Goal: Task Accomplishment & Management: Manage account settings

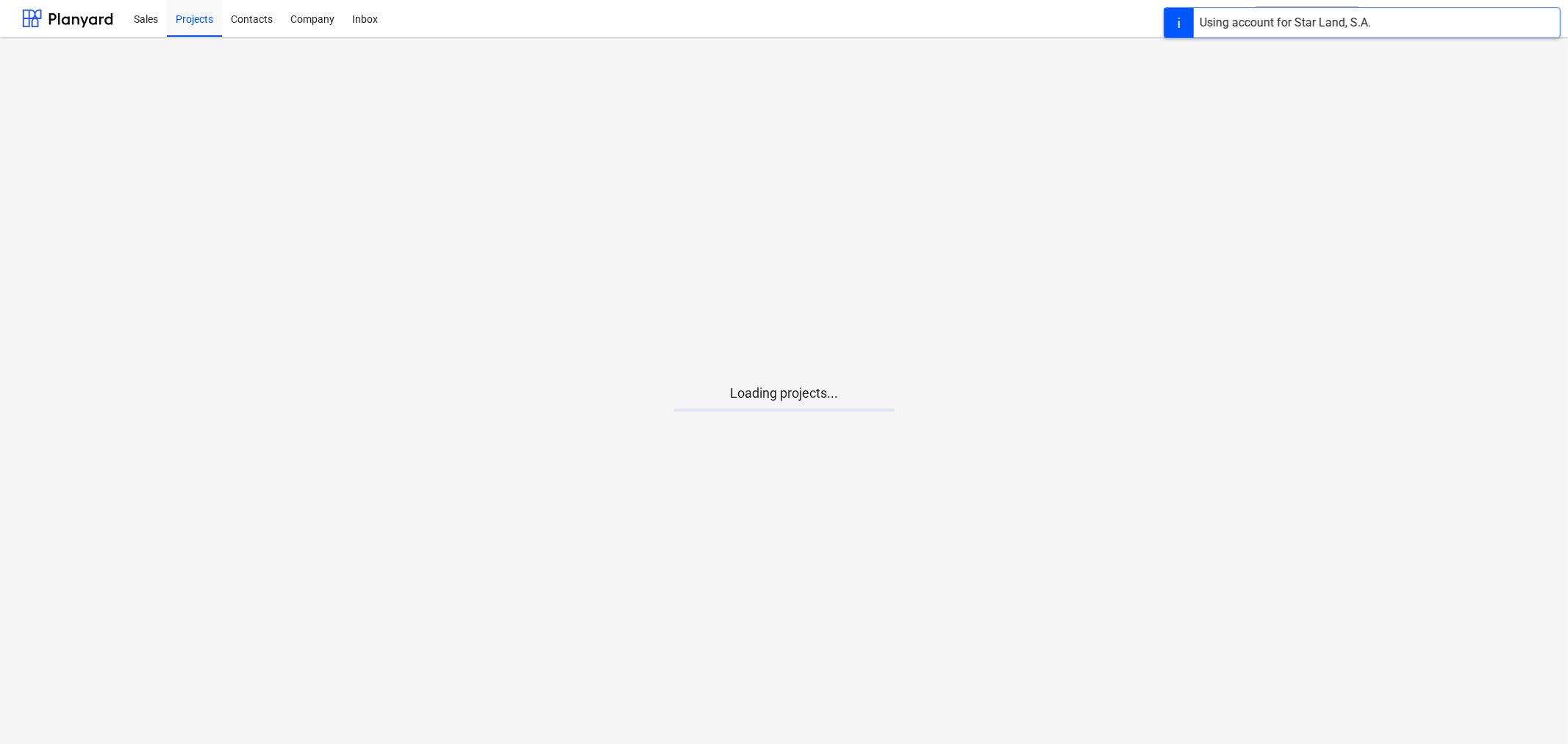
click at [664, 306] on main "Loading projects..." at bounding box center [784, 390] width 1568 height 706
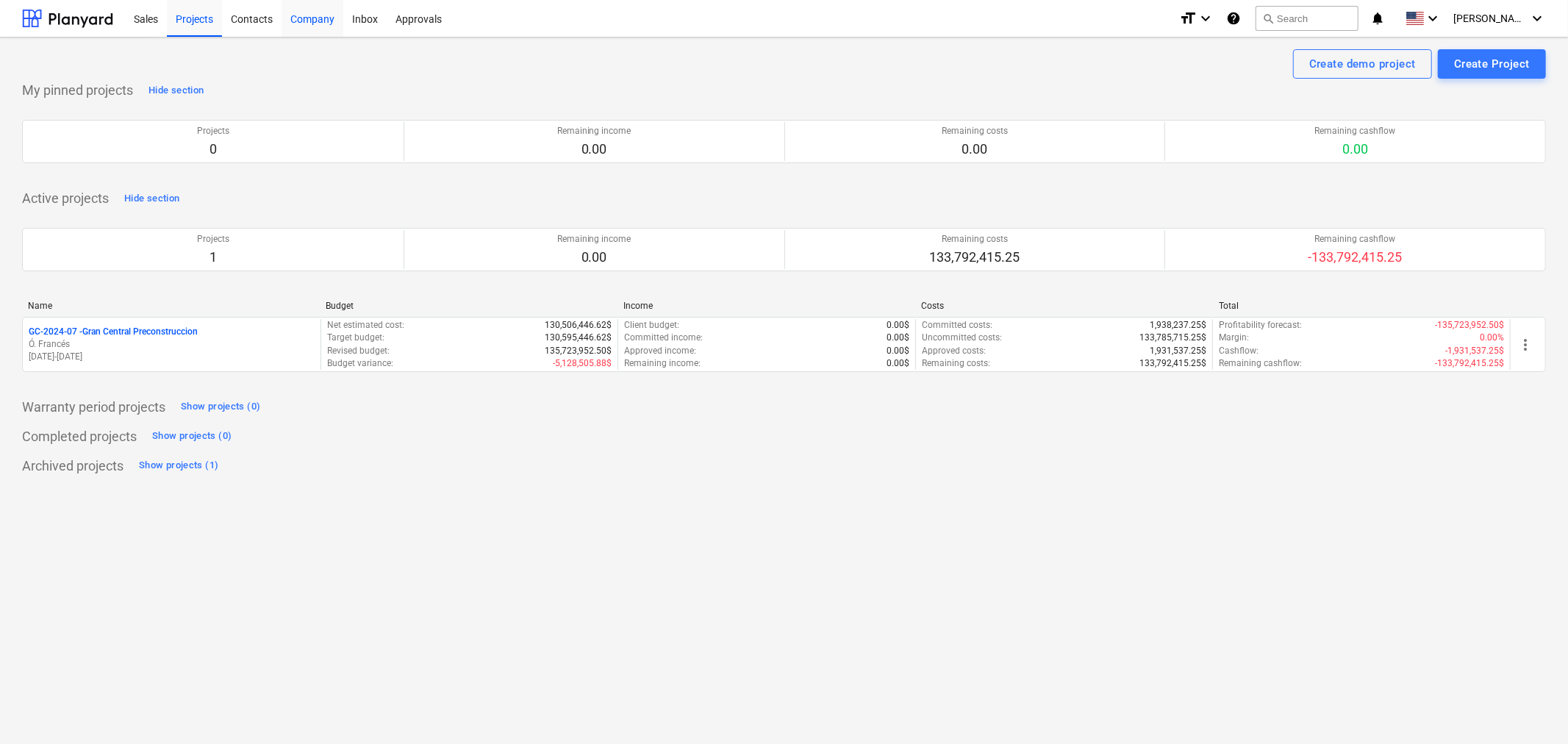
click at [317, 17] on div "Company" at bounding box center [312, 18] width 62 height 38
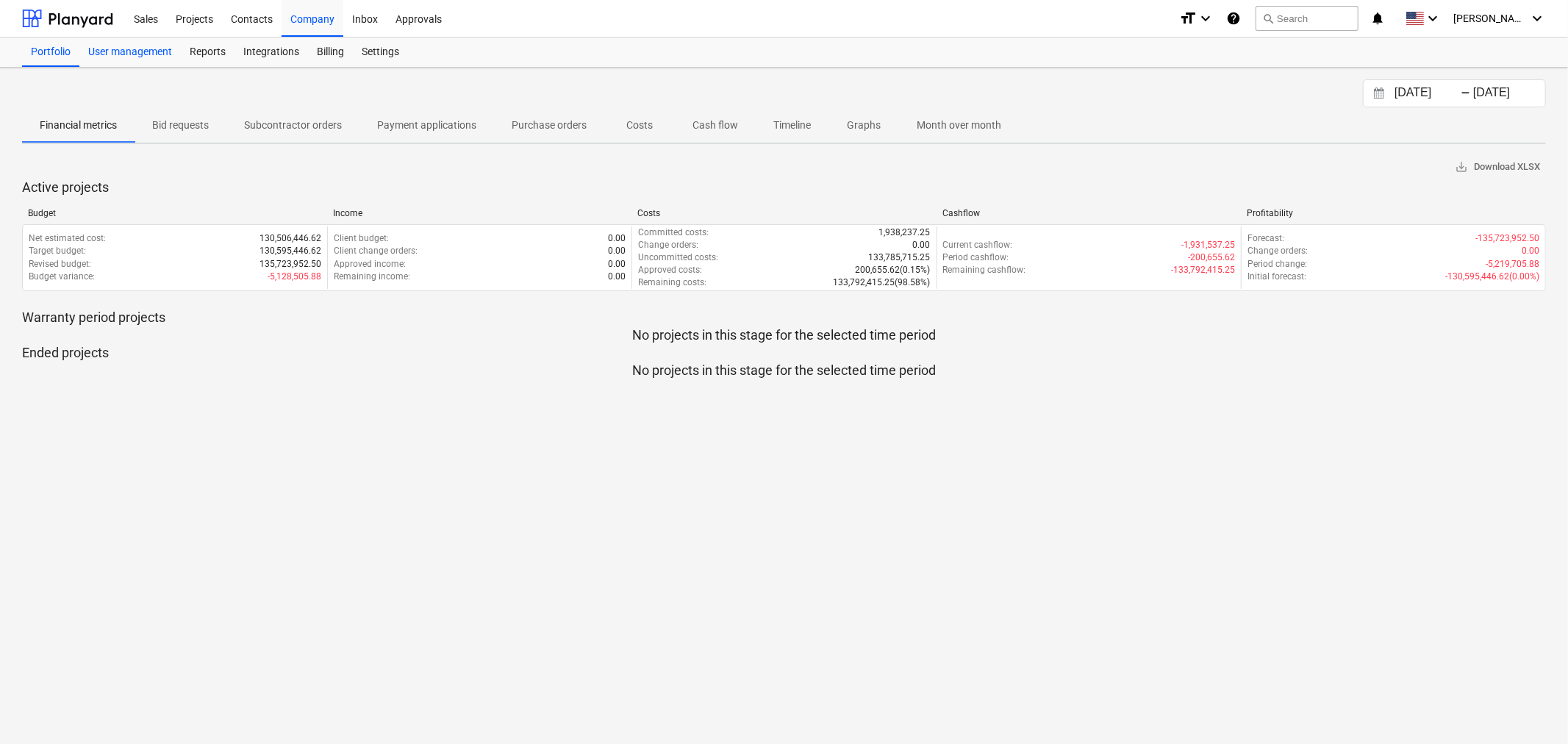
click at [104, 48] on div "User management" at bounding box center [130, 52] width 101 height 30
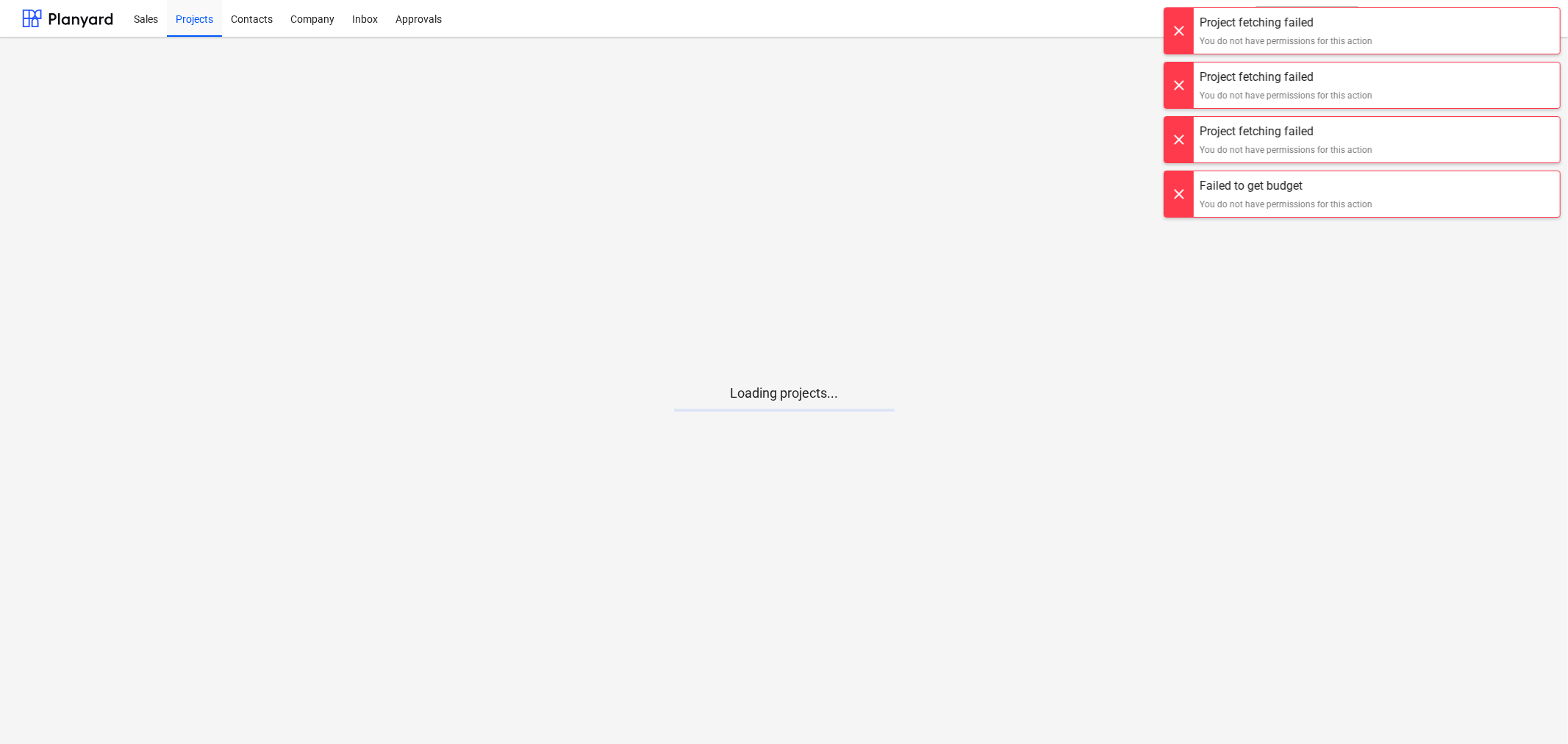
click at [1191, 27] on div at bounding box center [1179, 31] width 30 height 46
click at [1187, 32] on div at bounding box center [1179, 31] width 30 height 46
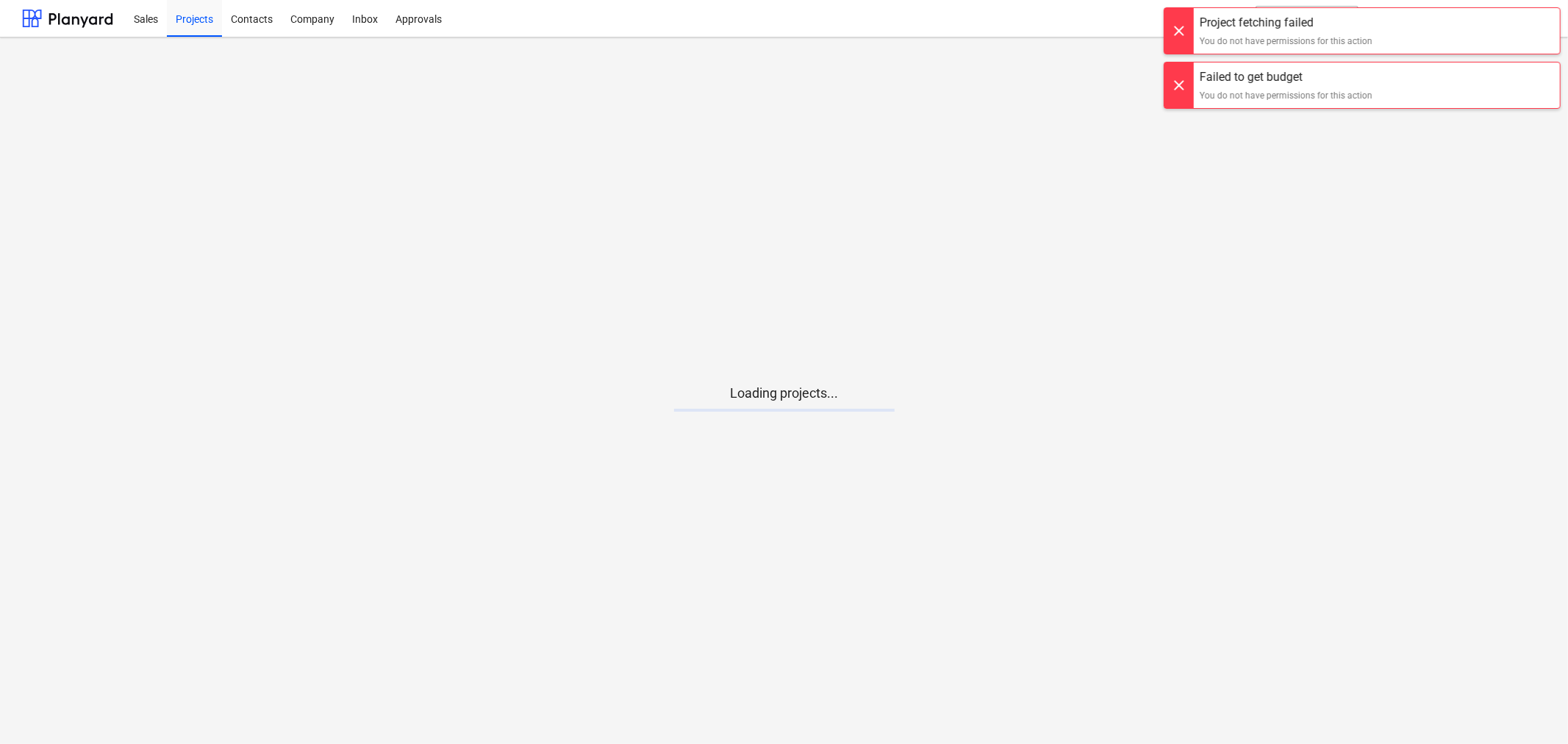
click at [1185, 41] on div at bounding box center [1179, 31] width 30 height 46
click at [1185, 63] on main "Loading projects..." at bounding box center [784, 390] width 1568 height 706
click at [1184, 40] on div at bounding box center [1179, 31] width 30 height 46
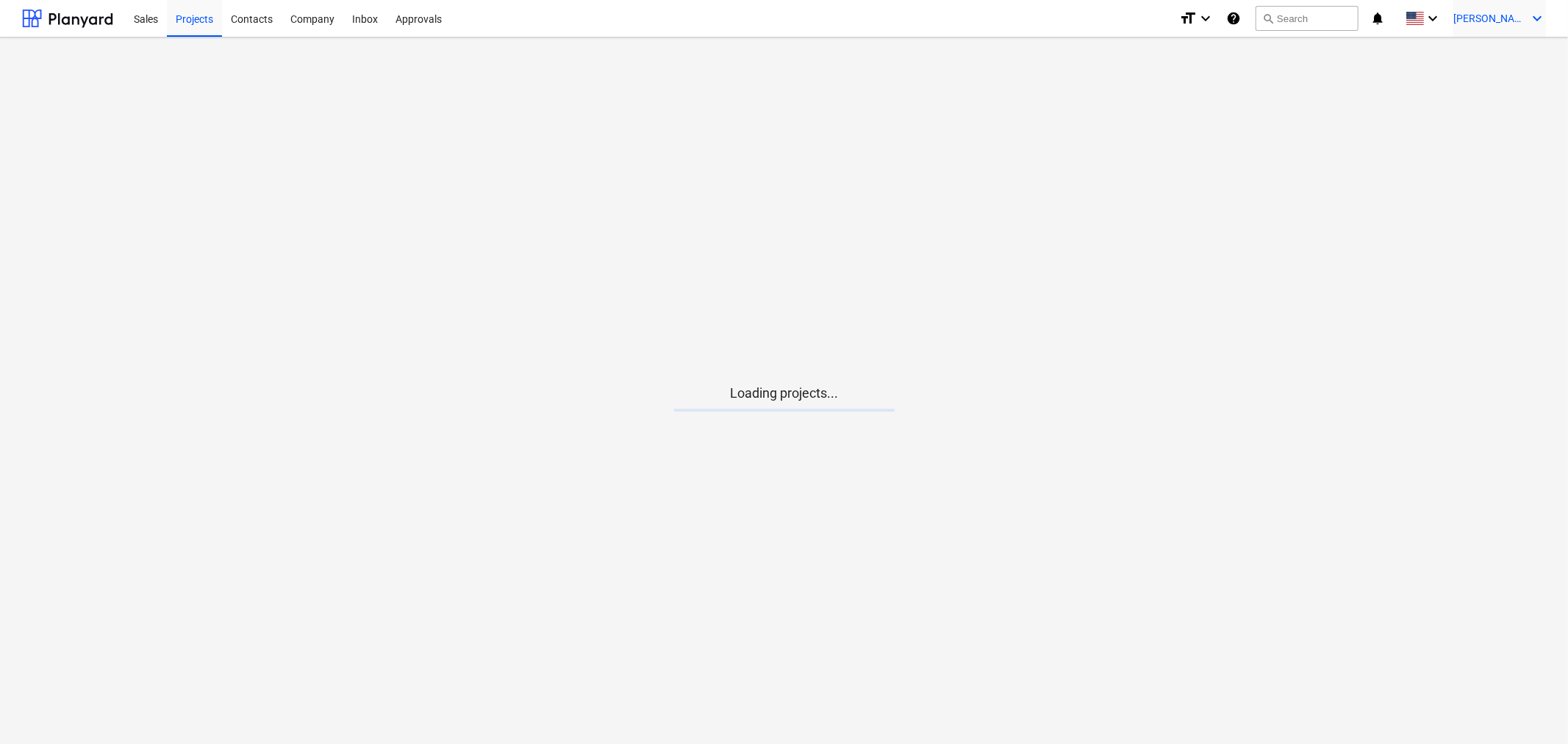
click at [1533, 16] on icon "keyboard_arrow_down" at bounding box center [1537, 18] width 18 height 18
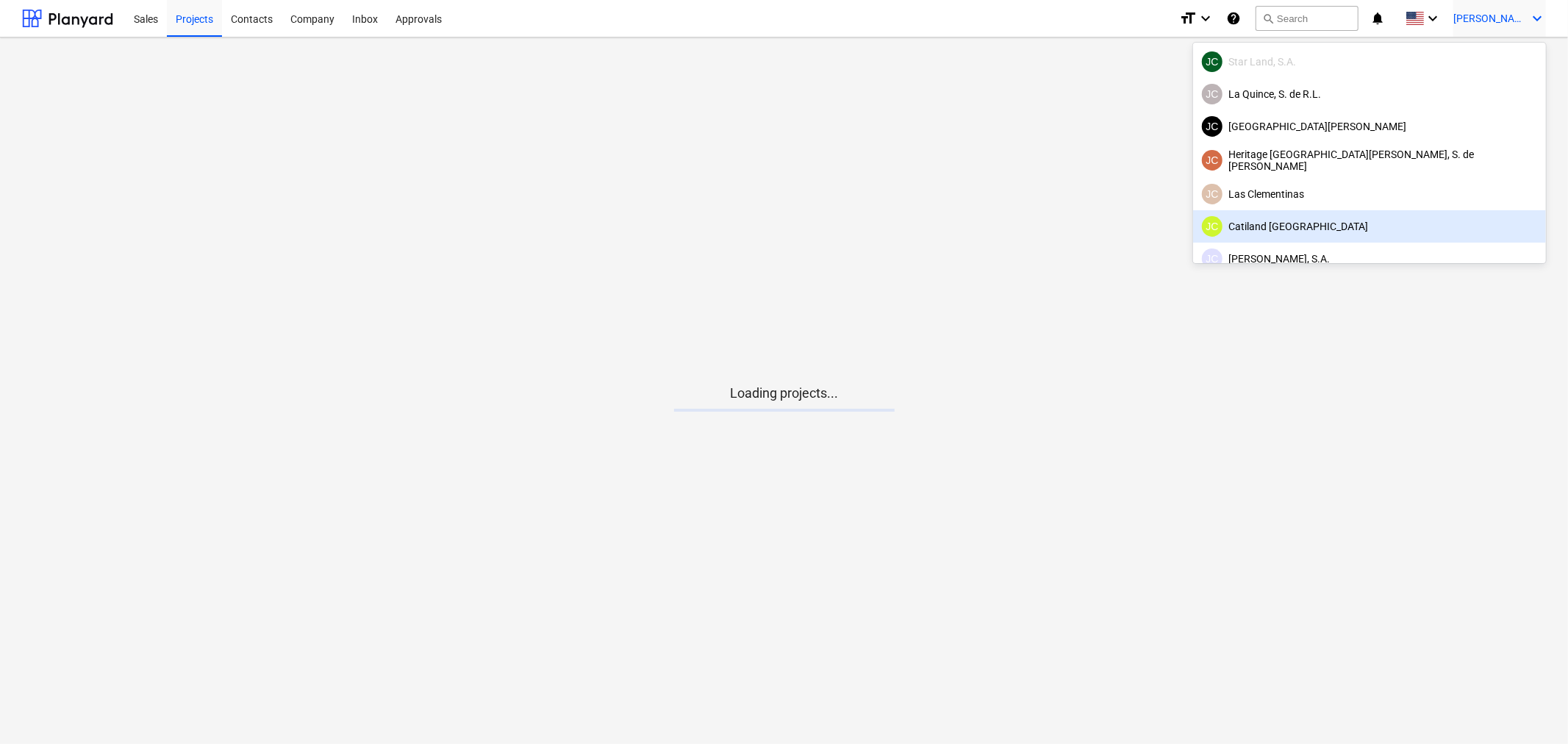
click at [1420, 216] on div "JC Catiland Panama" at bounding box center [1369, 227] width 335 height 21
